Goal: Navigation & Orientation: Understand site structure

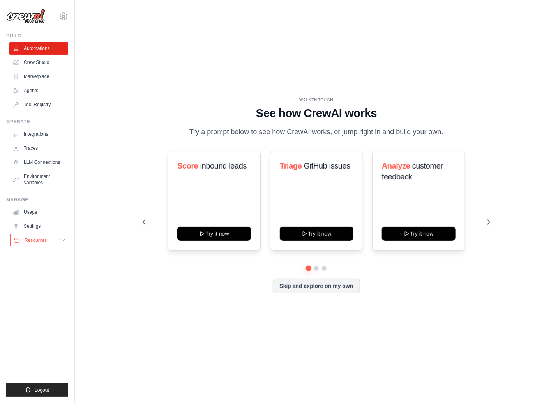
click at [60, 240] on icon at bounding box center [63, 240] width 6 height 6
click at [41, 62] on link "Crew Studio" at bounding box center [39, 62] width 59 height 12
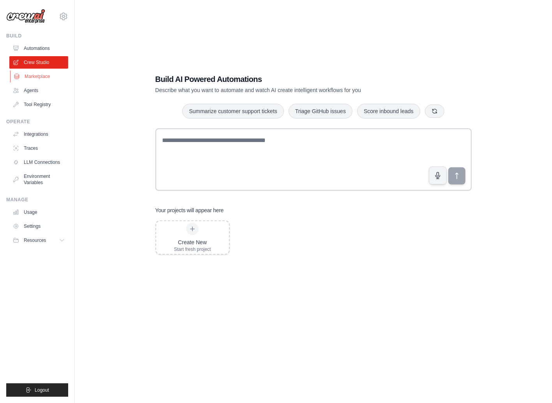
click at [42, 77] on link "Marketplace" at bounding box center [39, 76] width 59 height 12
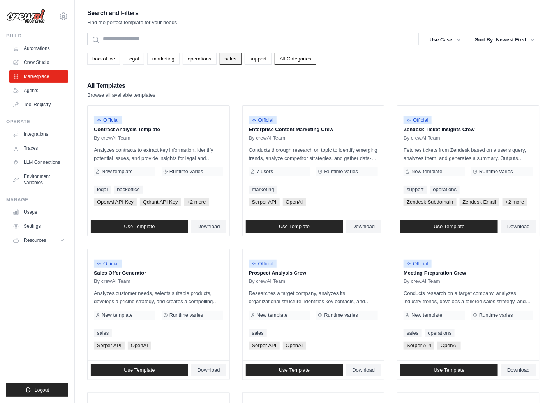
scroll to position [130, 0]
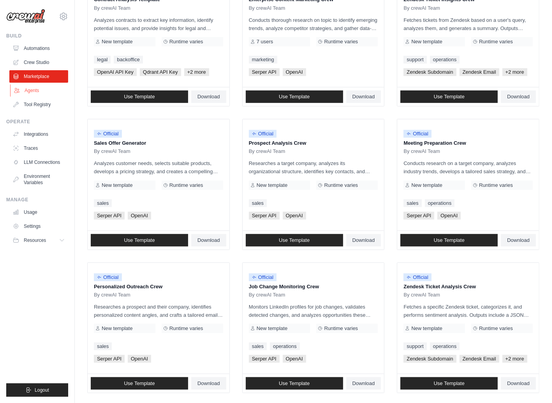
click at [34, 89] on link "Agents" at bounding box center [39, 90] width 59 height 12
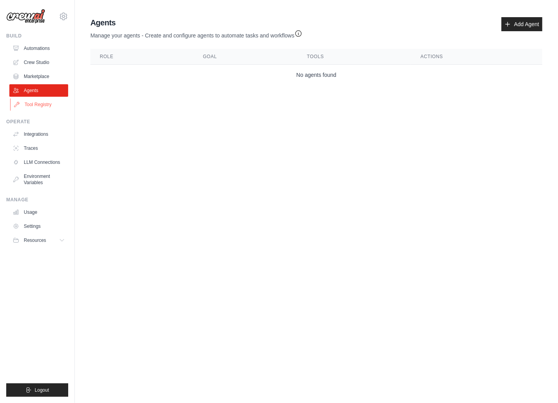
click at [36, 103] on link "Tool Registry" at bounding box center [39, 104] width 59 height 12
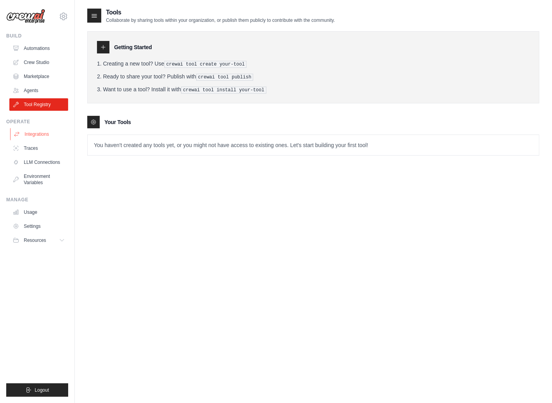
click at [31, 138] on link "Integrations" at bounding box center [39, 134] width 59 height 12
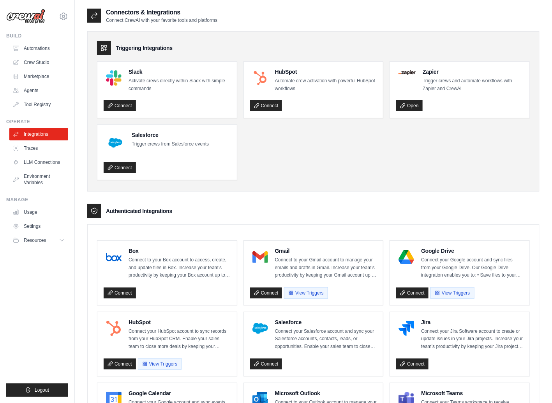
scroll to position [130, 0]
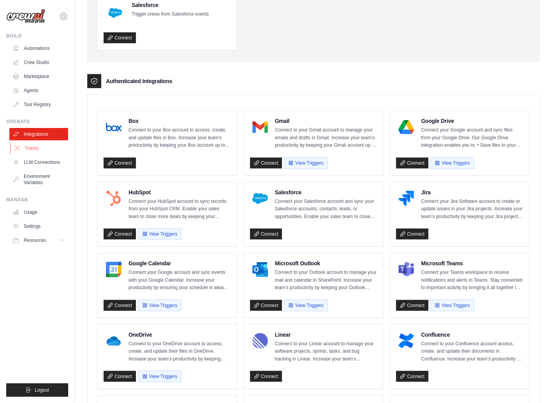
click at [37, 147] on link "Traces" at bounding box center [39, 148] width 59 height 12
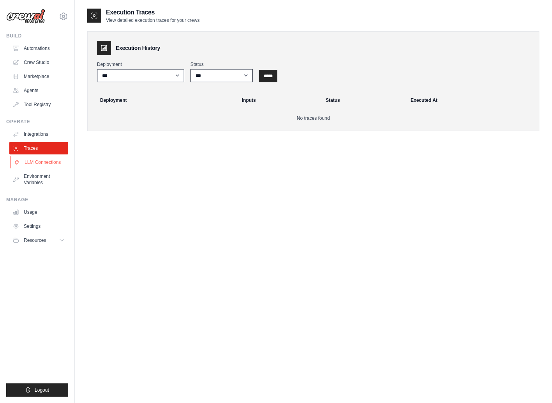
click at [37, 168] on link "LLM Connections" at bounding box center [39, 162] width 59 height 12
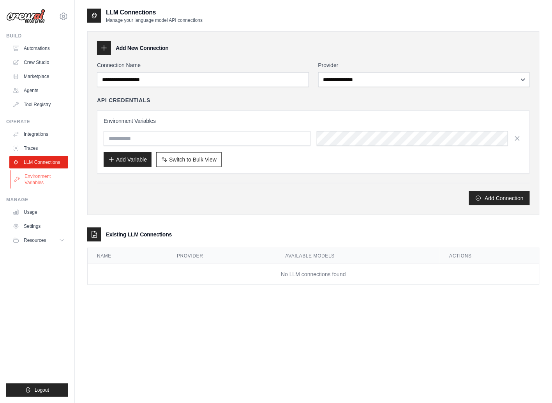
click at [43, 175] on link "Environment Variables" at bounding box center [39, 179] width 59 height 19
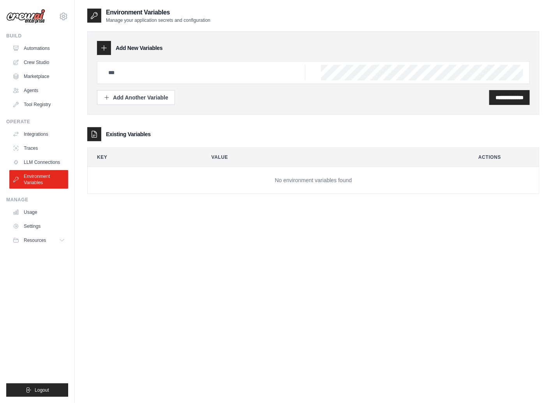
click at [27, 127] on div "Operate Integrations Traces LLM Connections Environment Variables" at bounding box center [37, 153] width 62 height 70
click at [32, 134] on link "Integrations" at bounding box center [39, 134] width 59 height 12
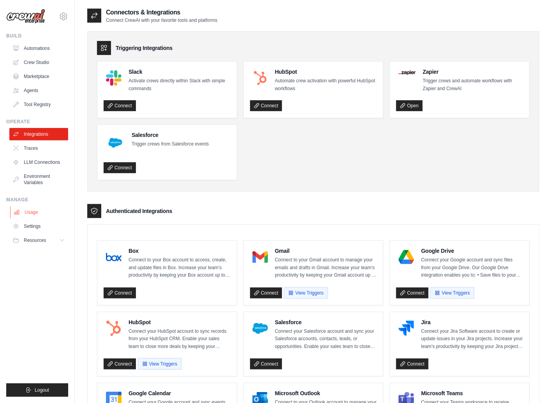
click at [17, 207] on link "Usage" at bounding box center [39, 212] width 59 height 12
